Goal: Transaction & Acquisition: Purchase product/service

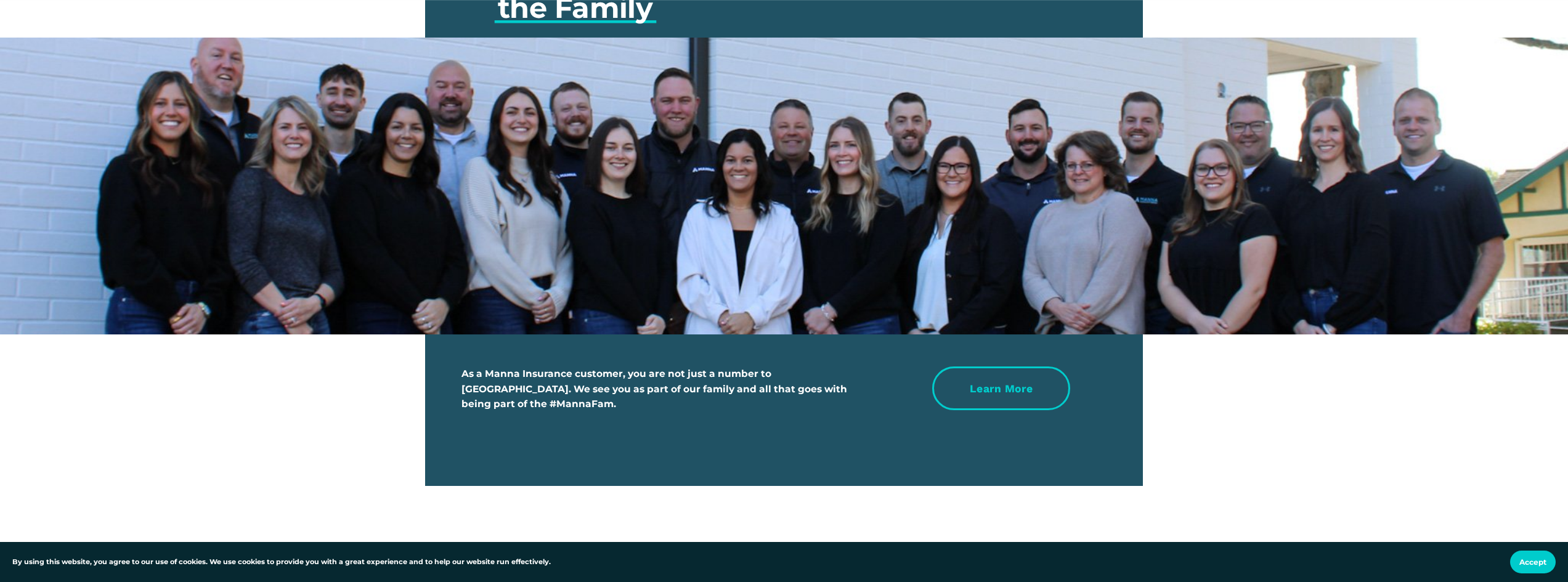
scroll to position [4287, 0]
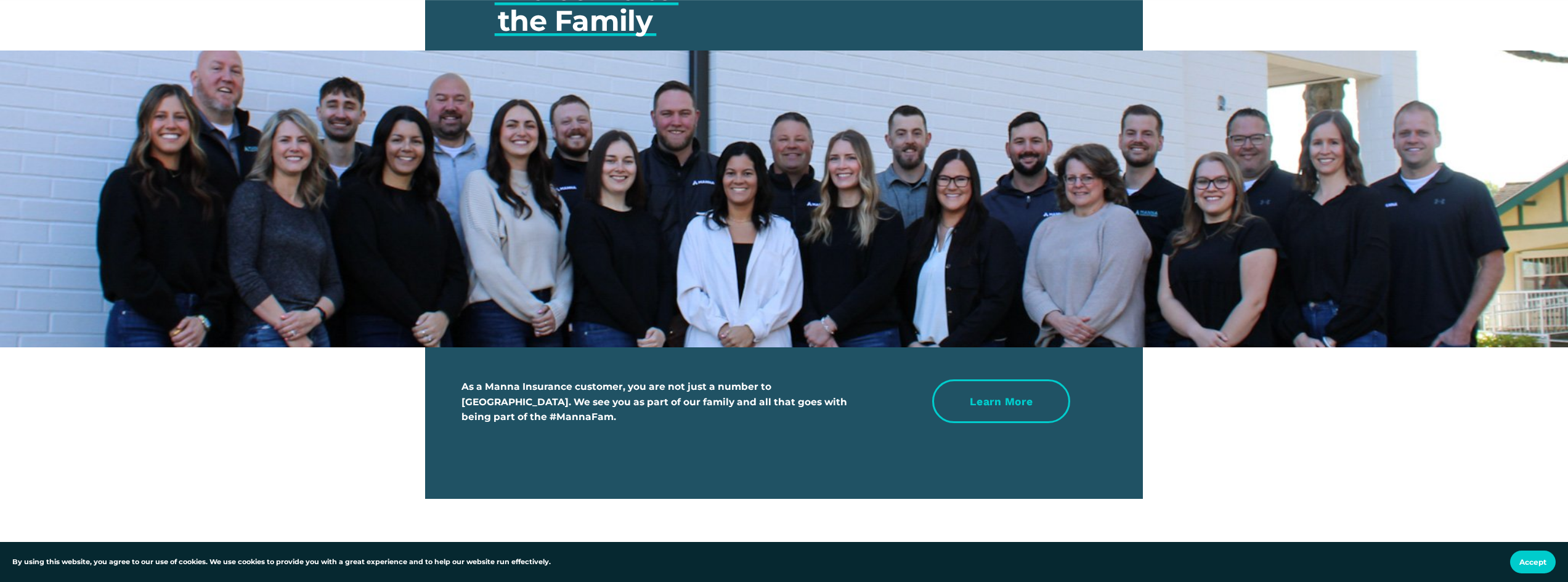
click at [956, 409] on link "Learn more" at bounding box center [1001, 401] width 138 height 44
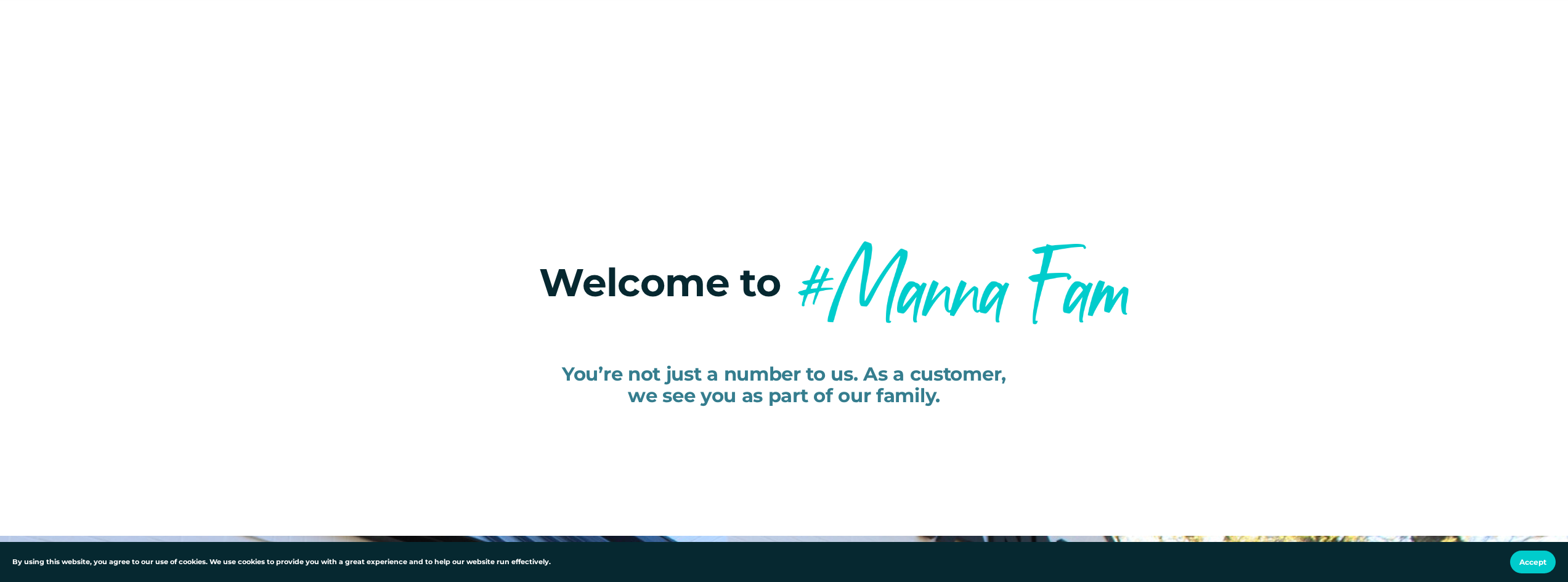
scroll to position [61, 0]
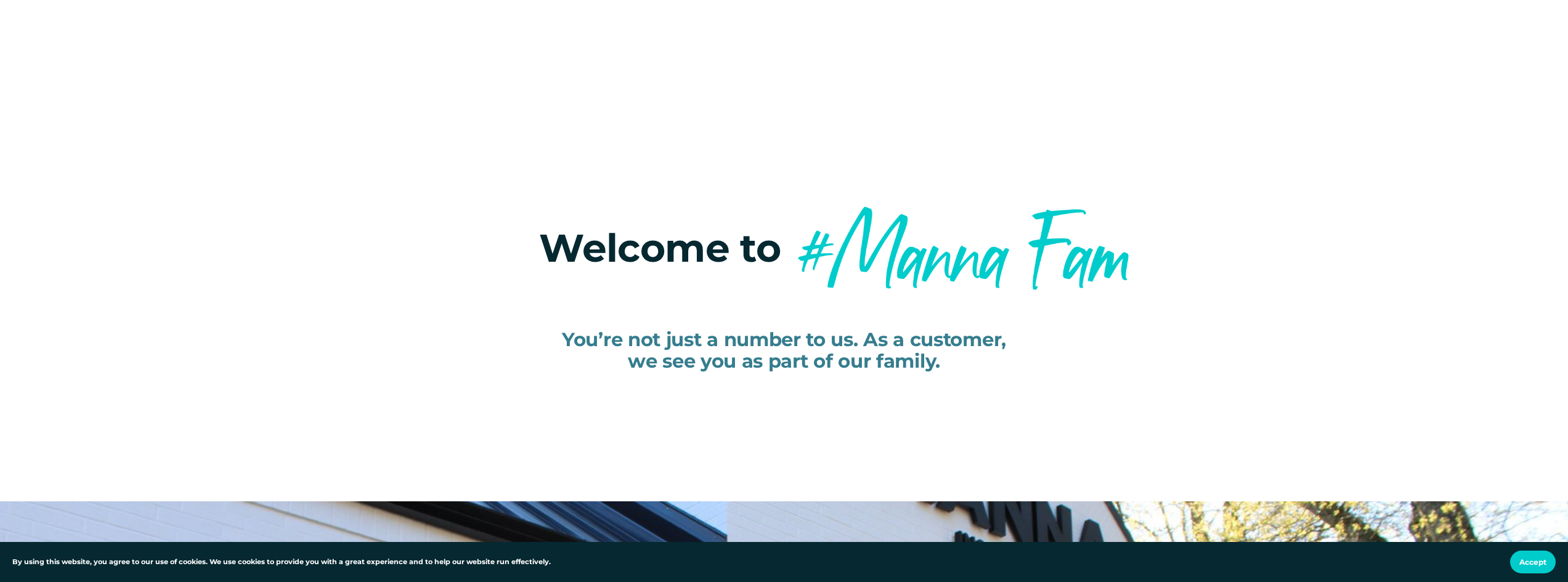
drag, startPoint x: 1185, startPoint y: 258, endPoint x: 949, endPoint y: 243, distance: 236.5
click at [949, 243] on div "Welcome to You’re not just a number to us. As a customer, we see you as part of…" at bounding box center [784, 288] width 1568 height 221
drag, startPoint x: 949, startPoint y: 243, endPoint x: 842, endPoint y: 239, distance: 107.1
click at [994, 248] on div at bounding box center [965, 249] width 356 height 110
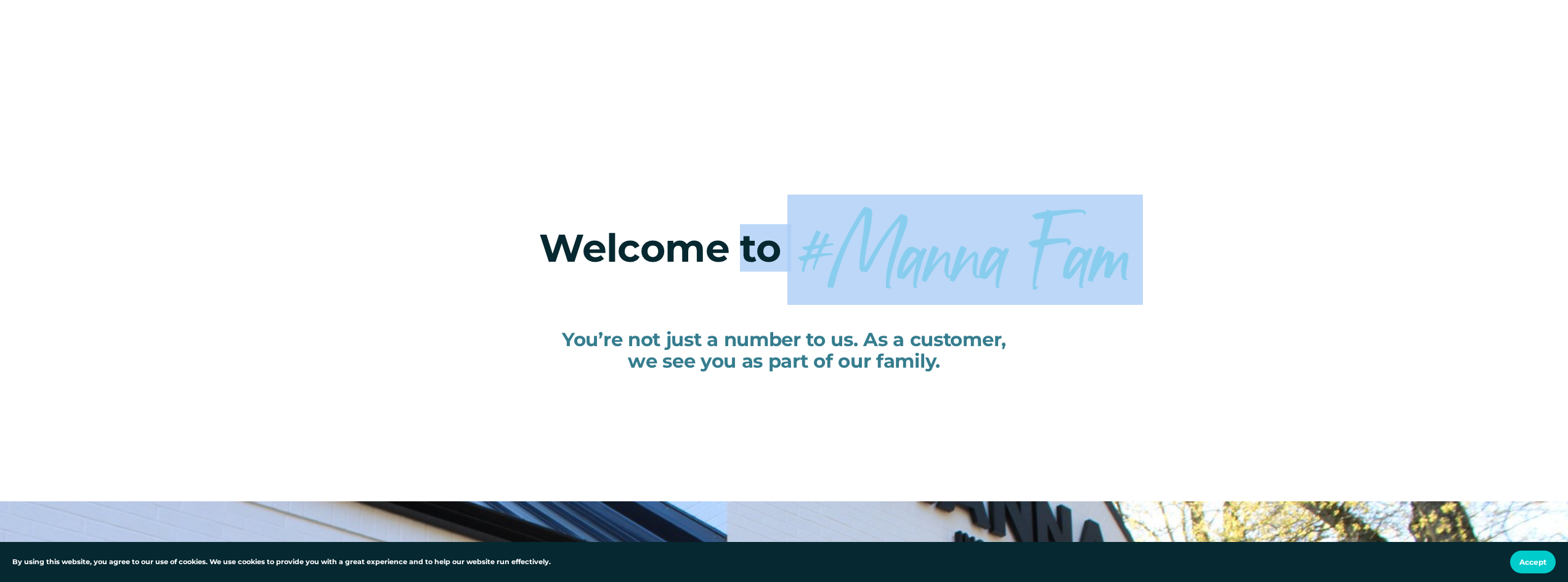
drag, startPoint x: 736, startPoint y: 233, endPoint x: 1064, endPoint y: 246, distance: 328.3
click at [1064, 246] on div "Welcome to You’re not just a number to us. As a customer, we see you as part of…" at bounding box center [784, 288] width 1568 height 221
click at [1212, 296] on div "Welcome to You’re not just a number to us. As a customer, we see you as part of…" at bounding box center [784, 288] width 1568 height 221
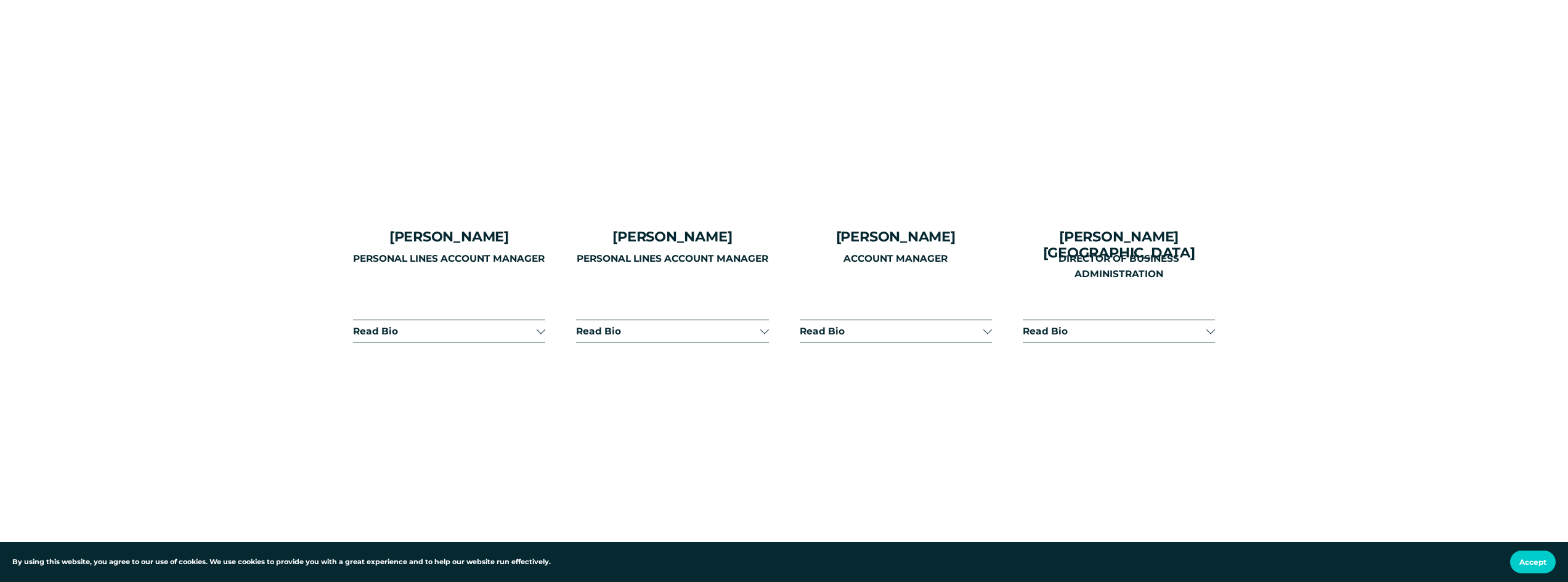
scroll to position [3142, 0]
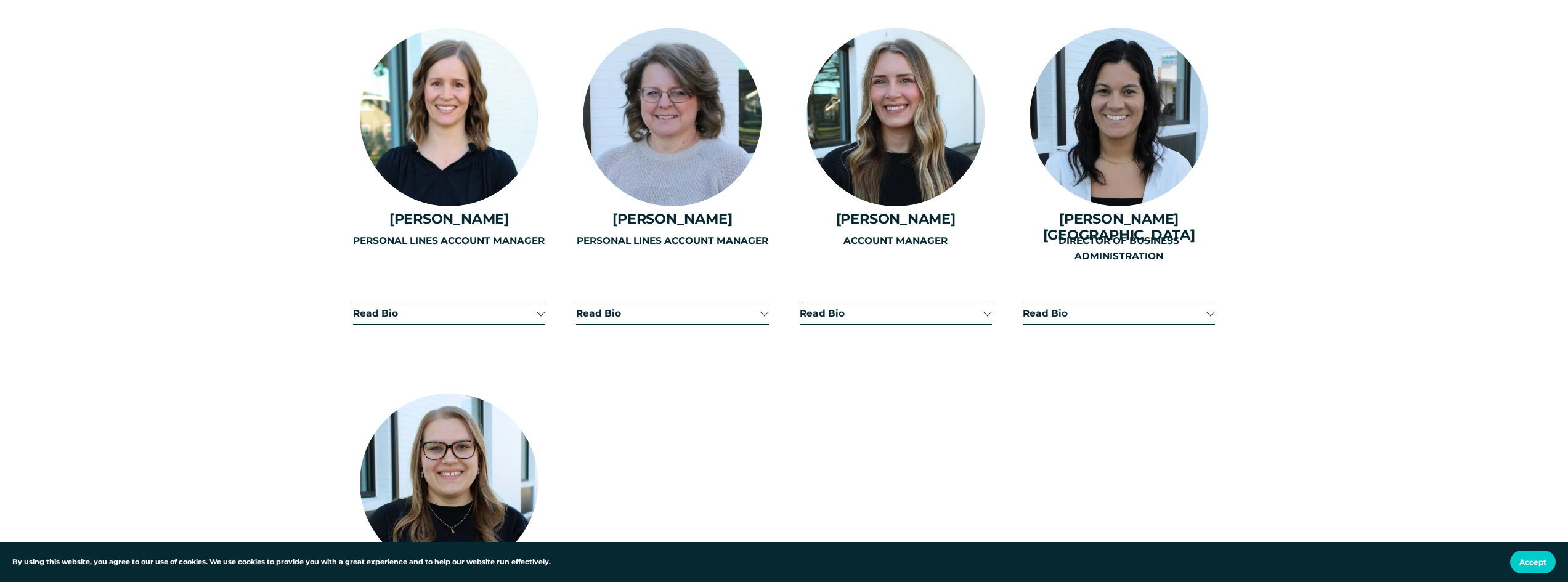
click at [981, 294] on div "ACCOUNT MANAGER" at bounding box center [896, 277] width 192 height 87
click at [982, 297] on div "ACCOUNT MANAGER" at bounding box center [896, 277] width 192 height 87
click at [985, 299] on div "ACCOUNT MANAGER" at bounding box center [896, 277] width 192 height 87
click at [988, 300] on div "ACCOUNT MANAGER" at bounding box center [896, 277] width 192 height 87
drag, startPoint x: 913, startPoint y: 298, endPoint x: 795, endPoint y: 311, distance: 118.7
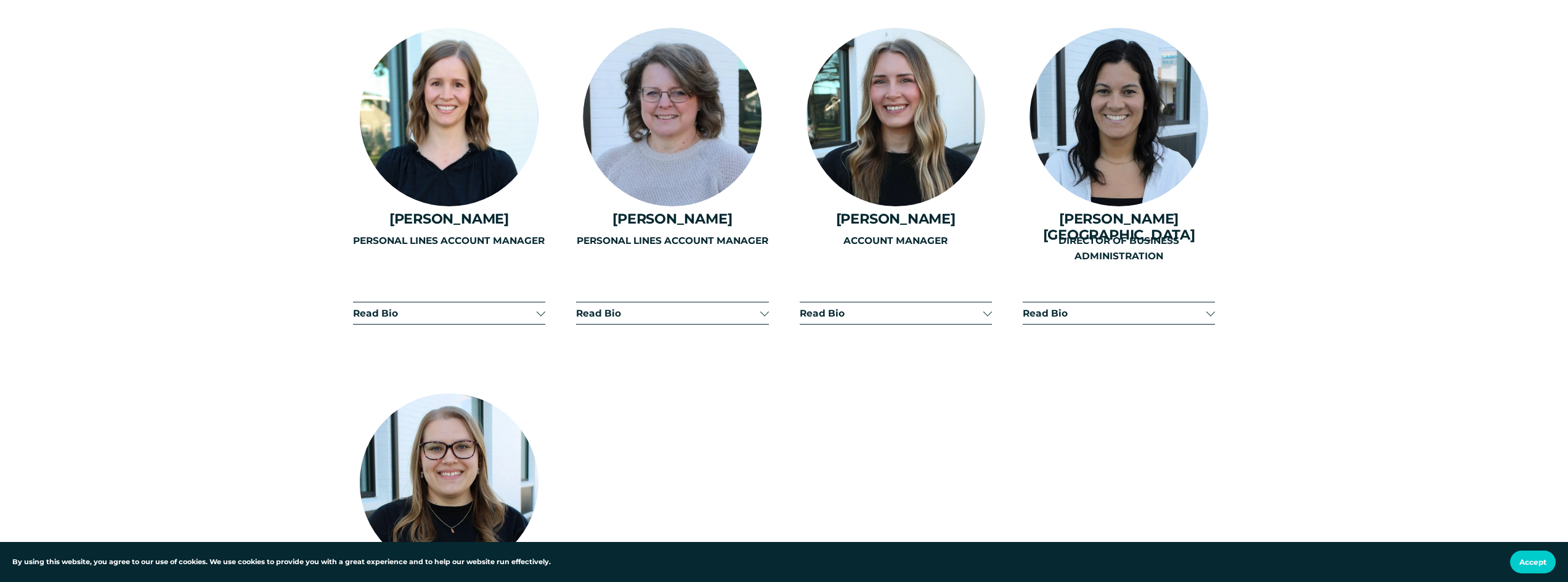
click at [895, 303] on div "ACCOUNT MANAGER" at bounding box center [896, 277] width 192 height 87
click at [826, 302] on div "ACCOUNT MANAGER" at bounding box center [896, 277] width 192 height 87
drag, startPoint x: 711, startPoint y: 305, endPoint x: 723, endPoint y: 304, distance: 12.0
click at [712, 305] on div "PERSONAL LINES ACCOUNT MANAGER" at bounding box center [672, 277] width 192 height 87
click at [767, 304] on div "PERSONAL LINES ACCOUNT MANAGER" at bounding box center [672, 277] width 192 height 87
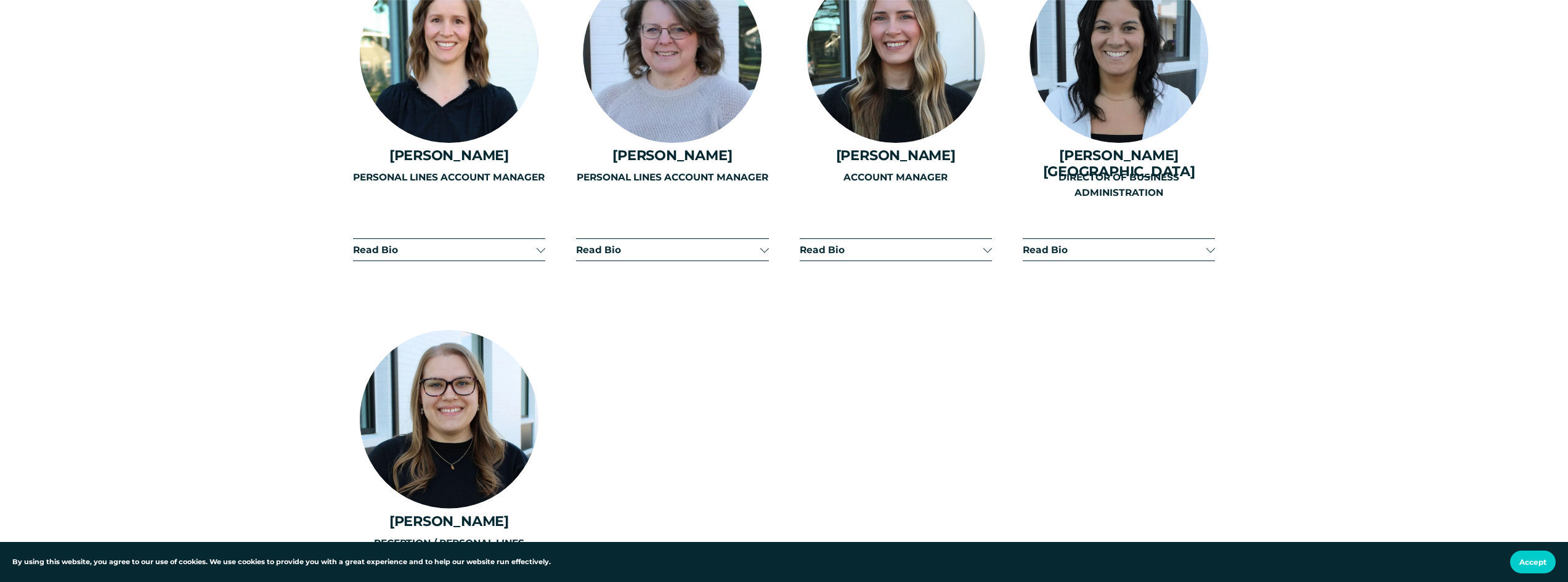
scroll to position [3266, 0]
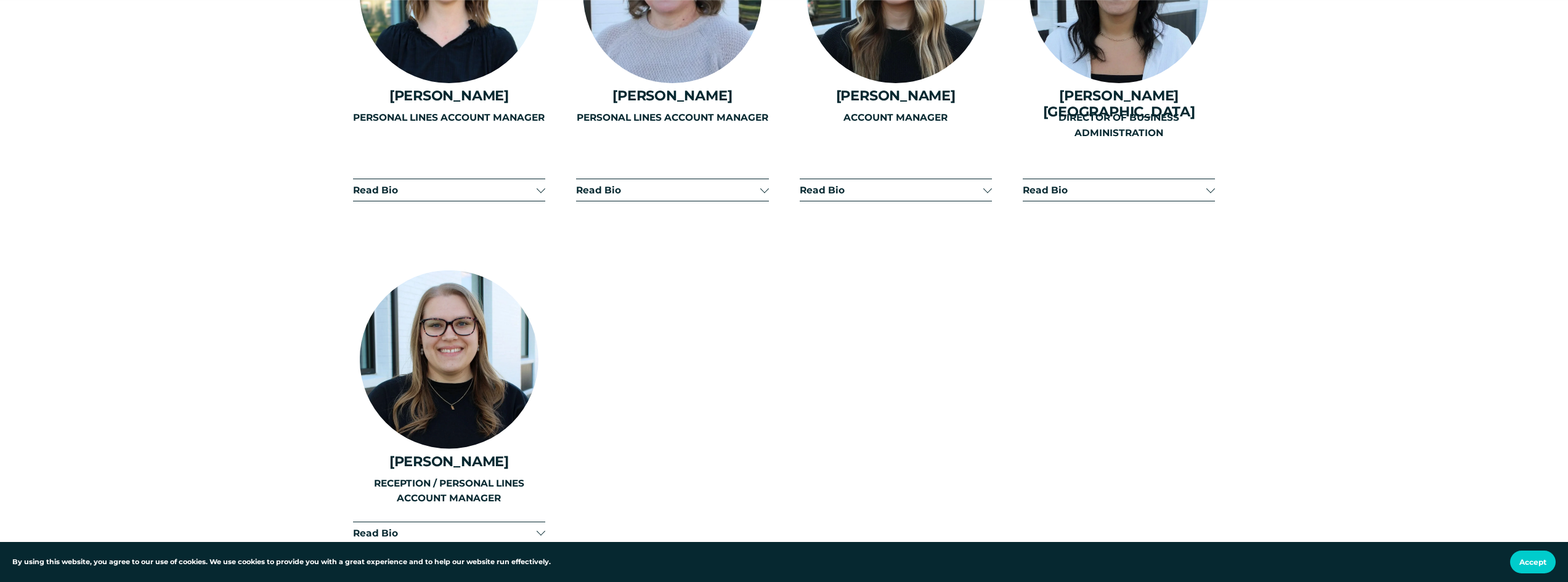
click at [1129, 184] on span "Read Bio" at bounding box center [1114, 190] width 184 height 11
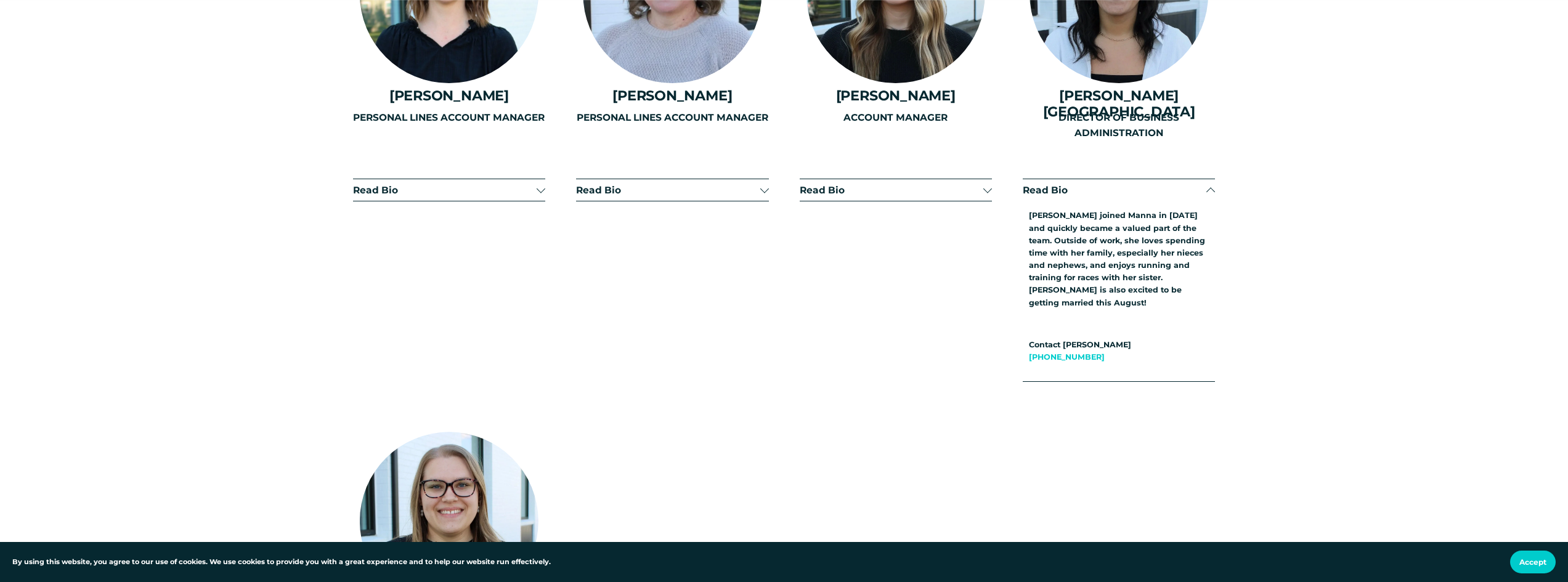
click at [1129, 184] on span "Read Bio" at bounding box center [1114, 190] width 184 height 11
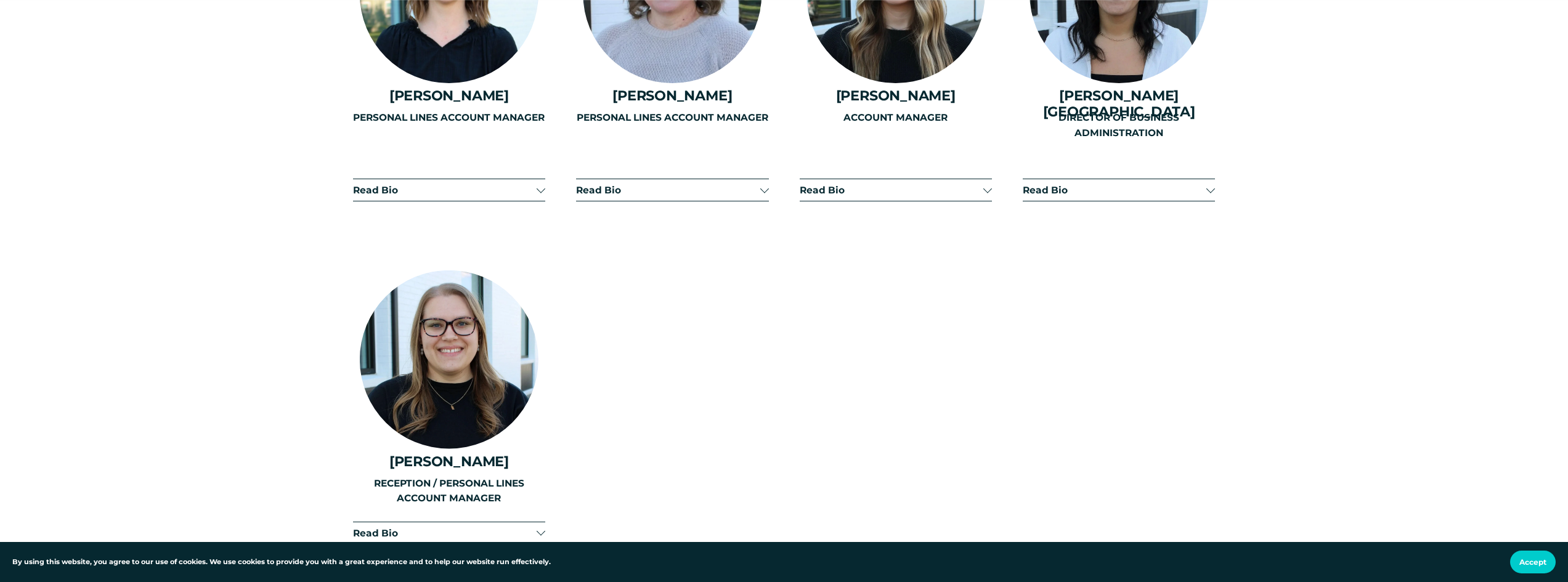
click at [1124, 184] on span "Read Bio" at bounding box center [1114, 190] width 184 height 11
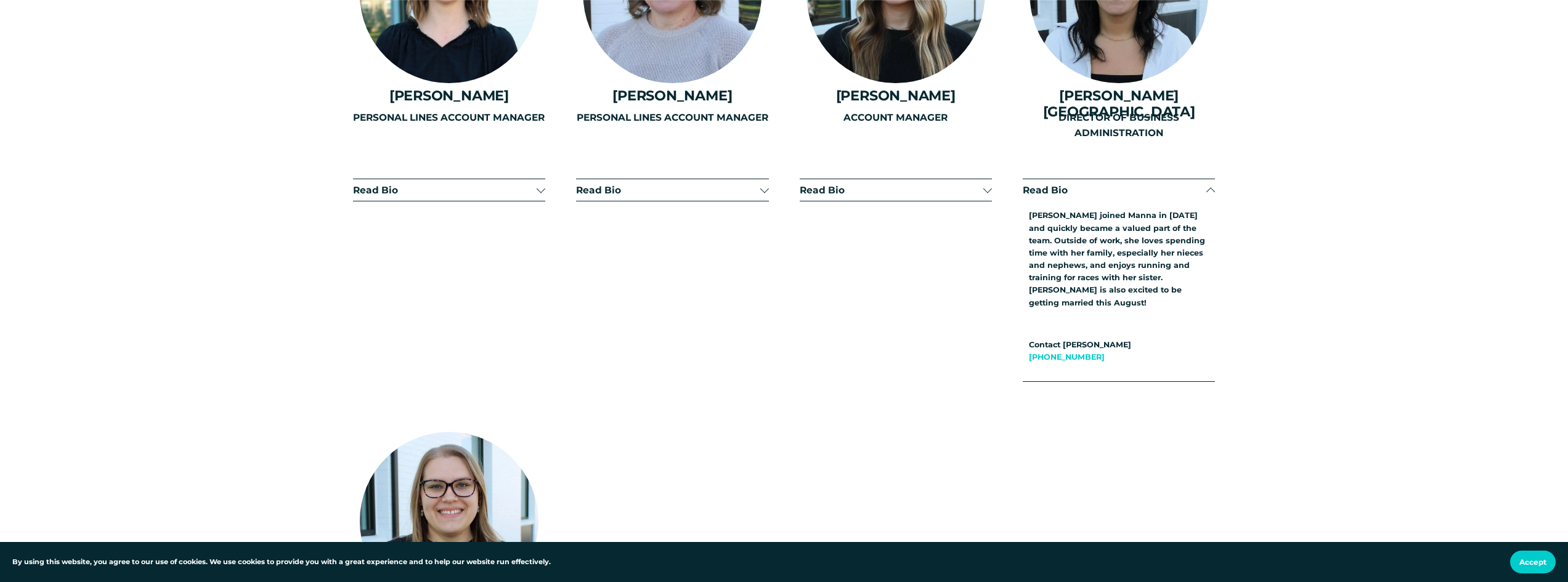
click at [1124, 184] on span "Read Bio" at bounding box center [1114, 190] width 184 height 11
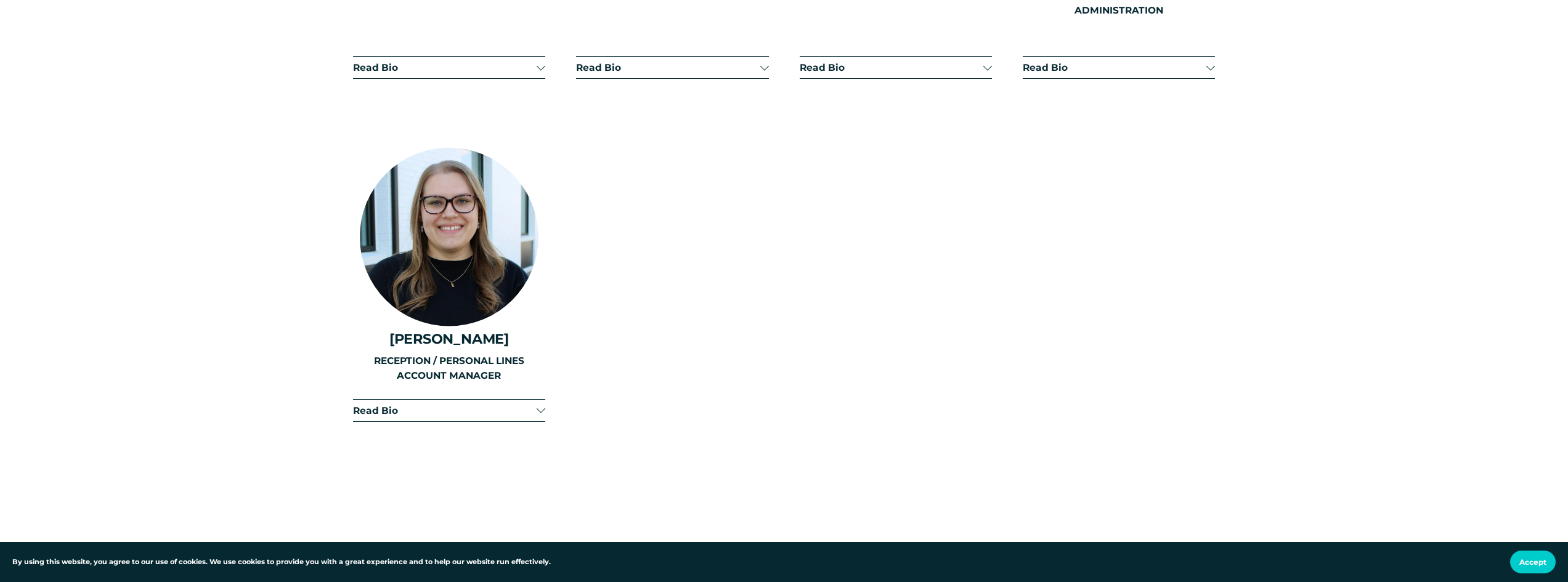
scroll to position [3389, 0]
click at [432, 399] on button "Read Bio" at bounding box center [449, 410] width 192 height 22
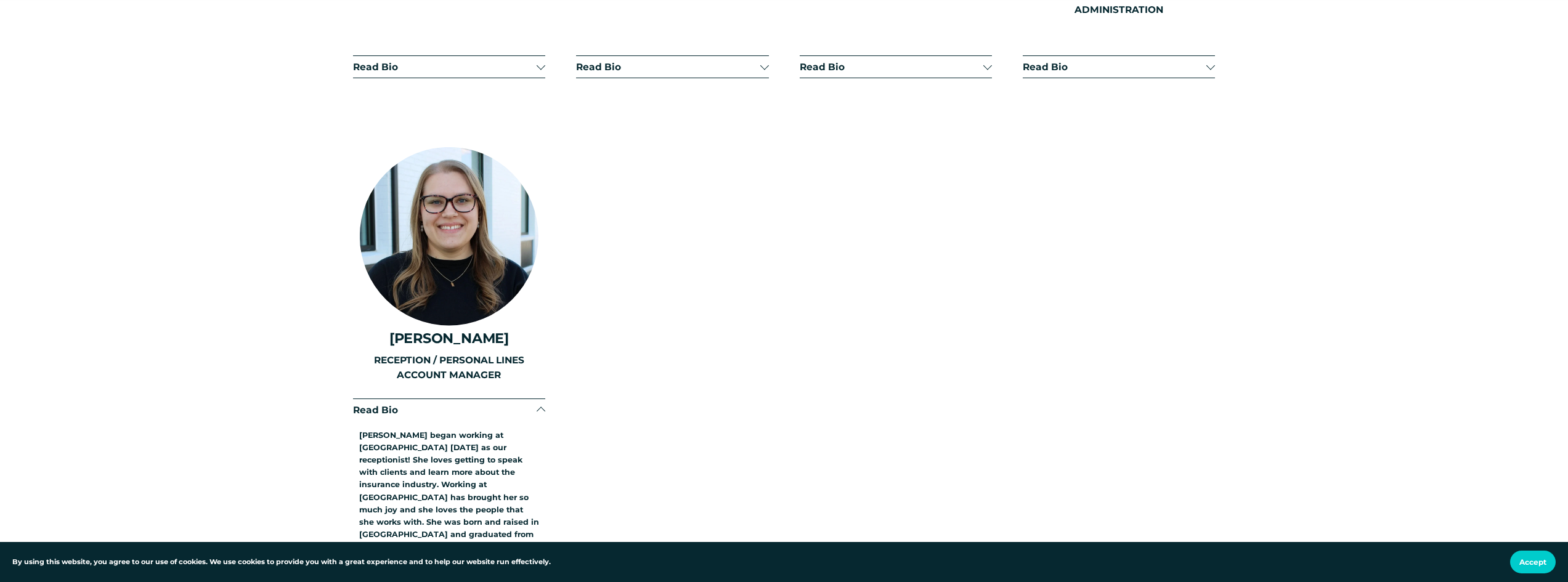
click at [432, 399] on button "Read Bio" at bounding box center [449, 410] width 192 height 22
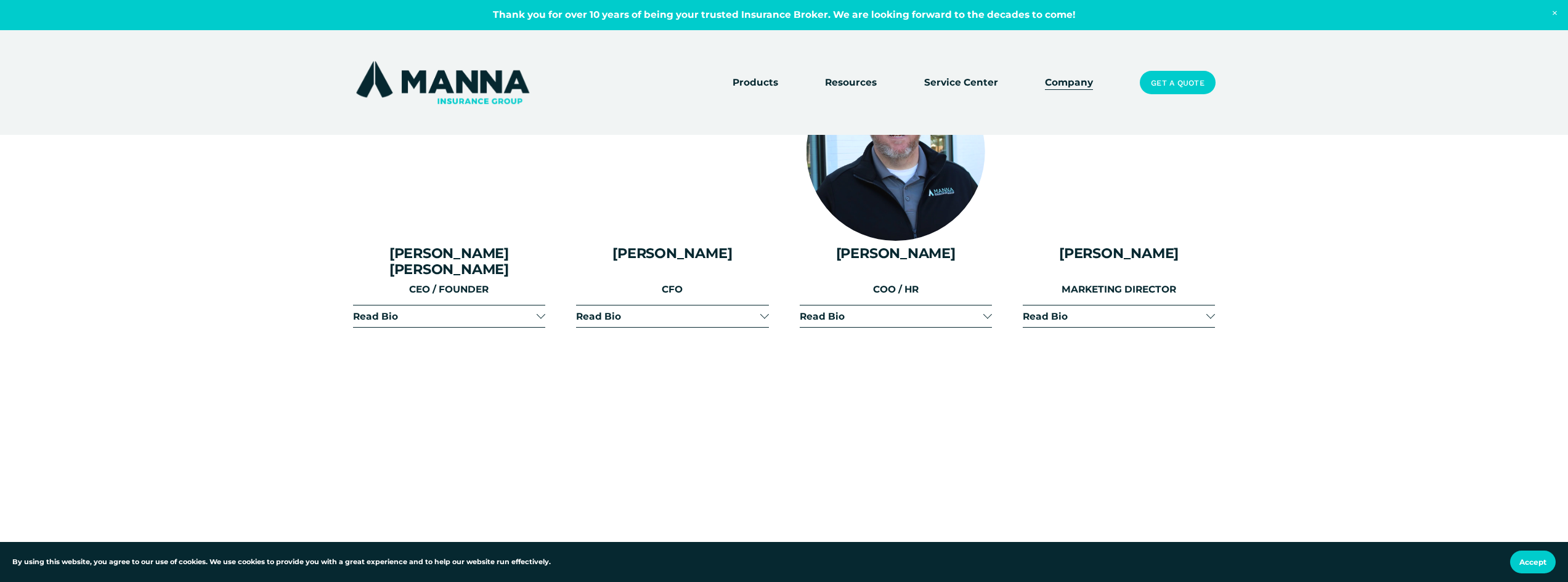
scroll to position [1417, 0]
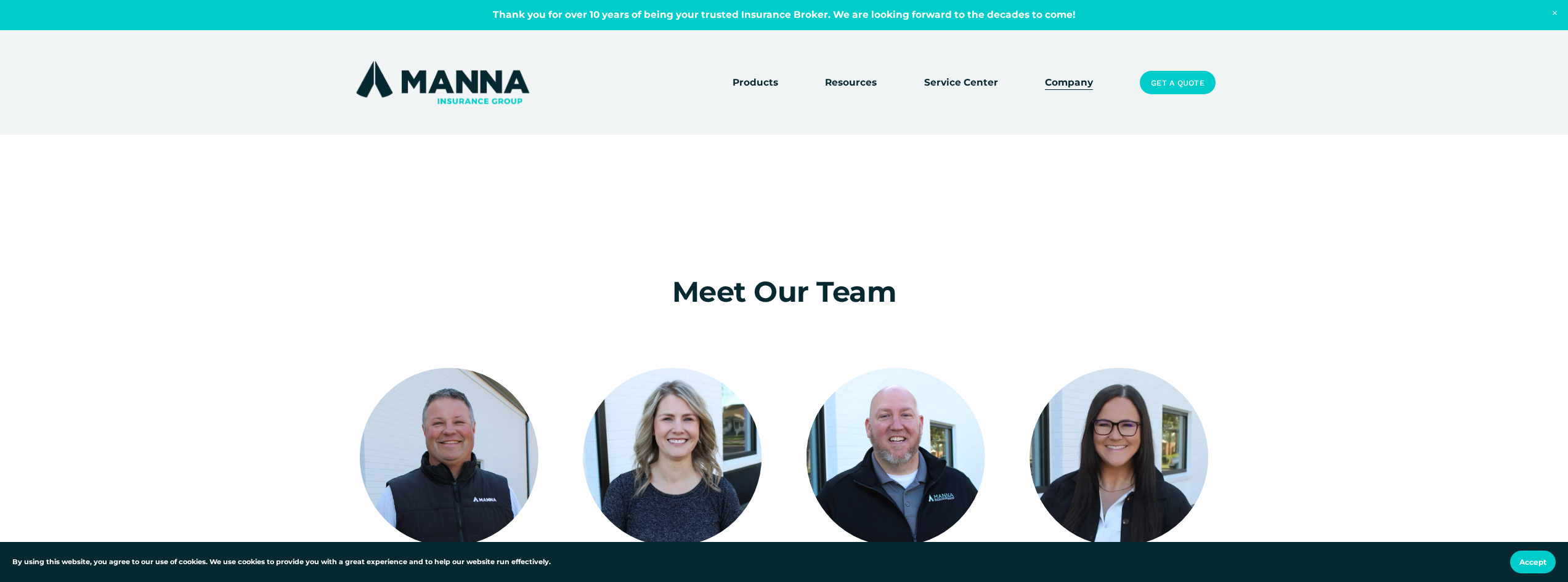
click at [1166, 80] on link "Get a Quote" at bounding box center [1177, 82] width 75 height 24
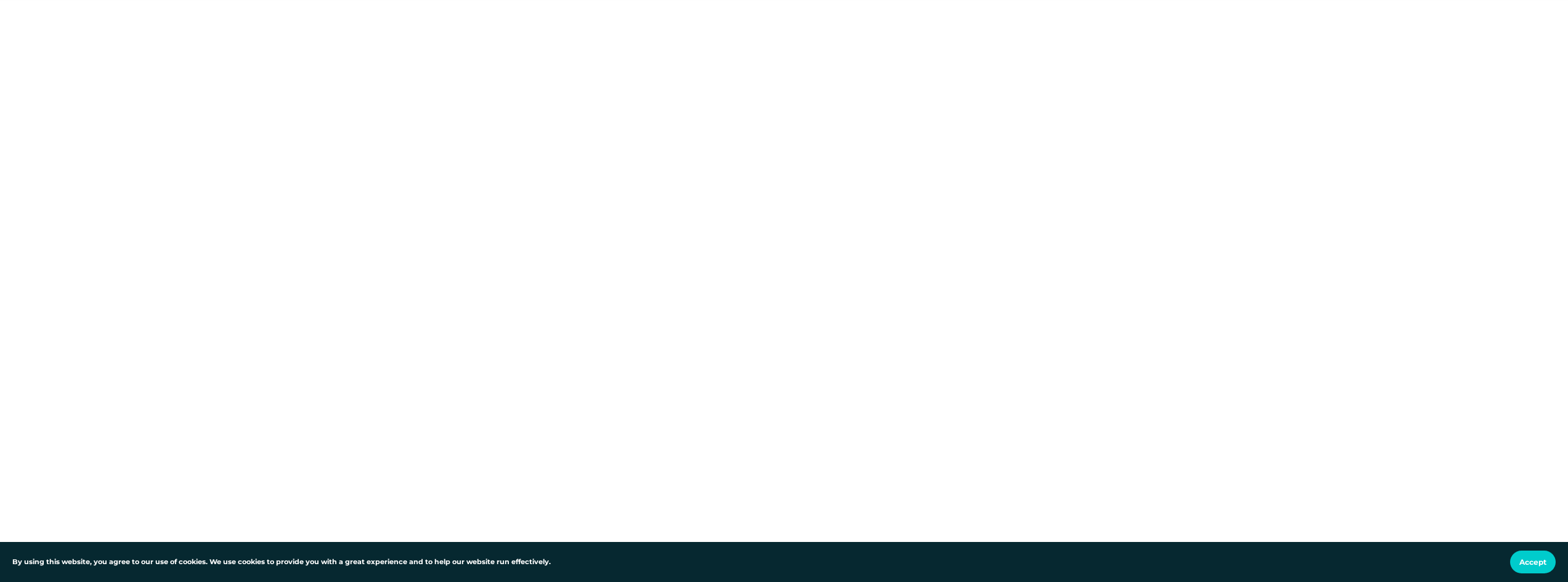
scroll to position [616, 0]
